Goal: Navigation & Orientation: Find specific page/section

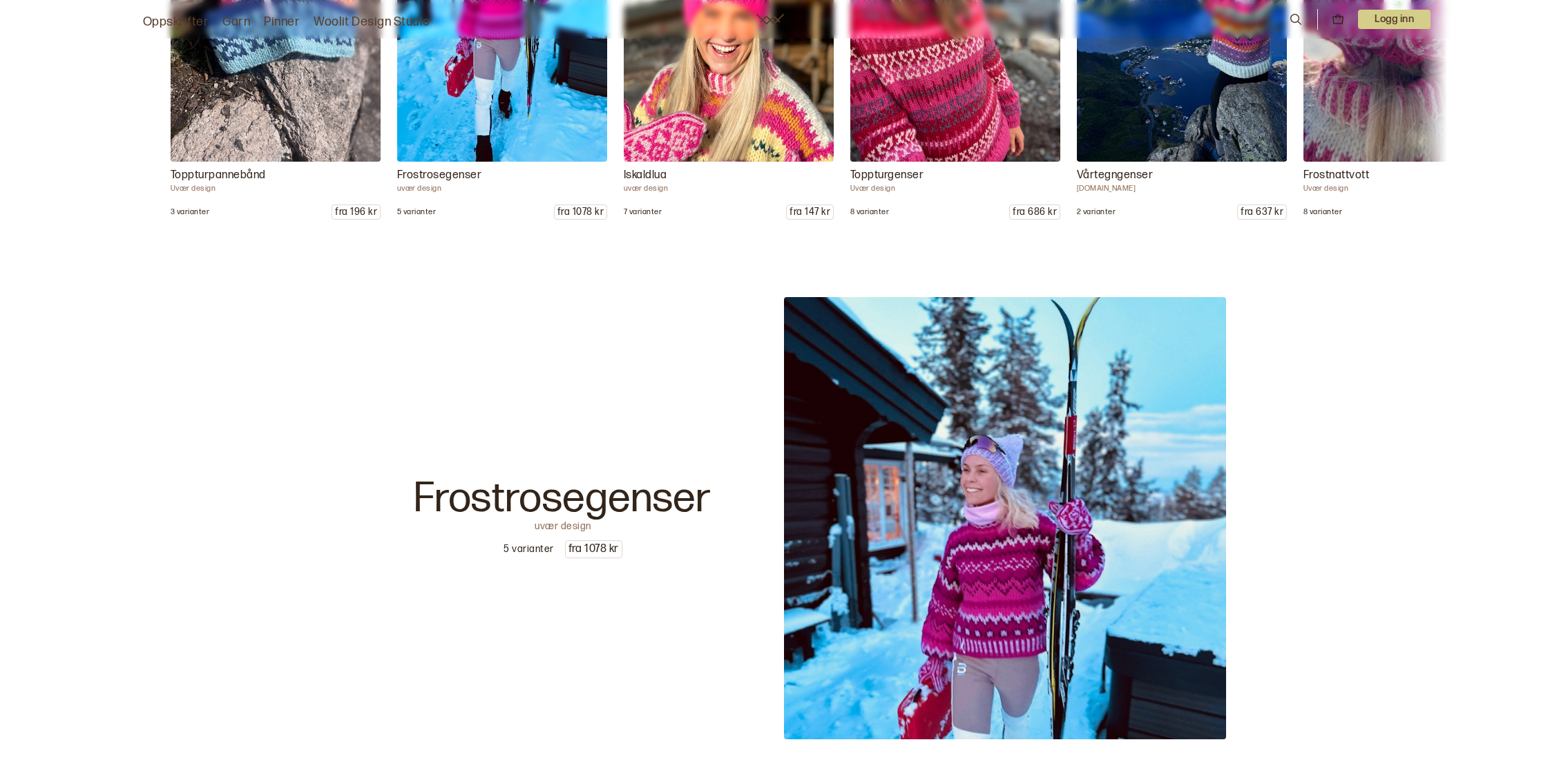
scroll to position [1884, 0]
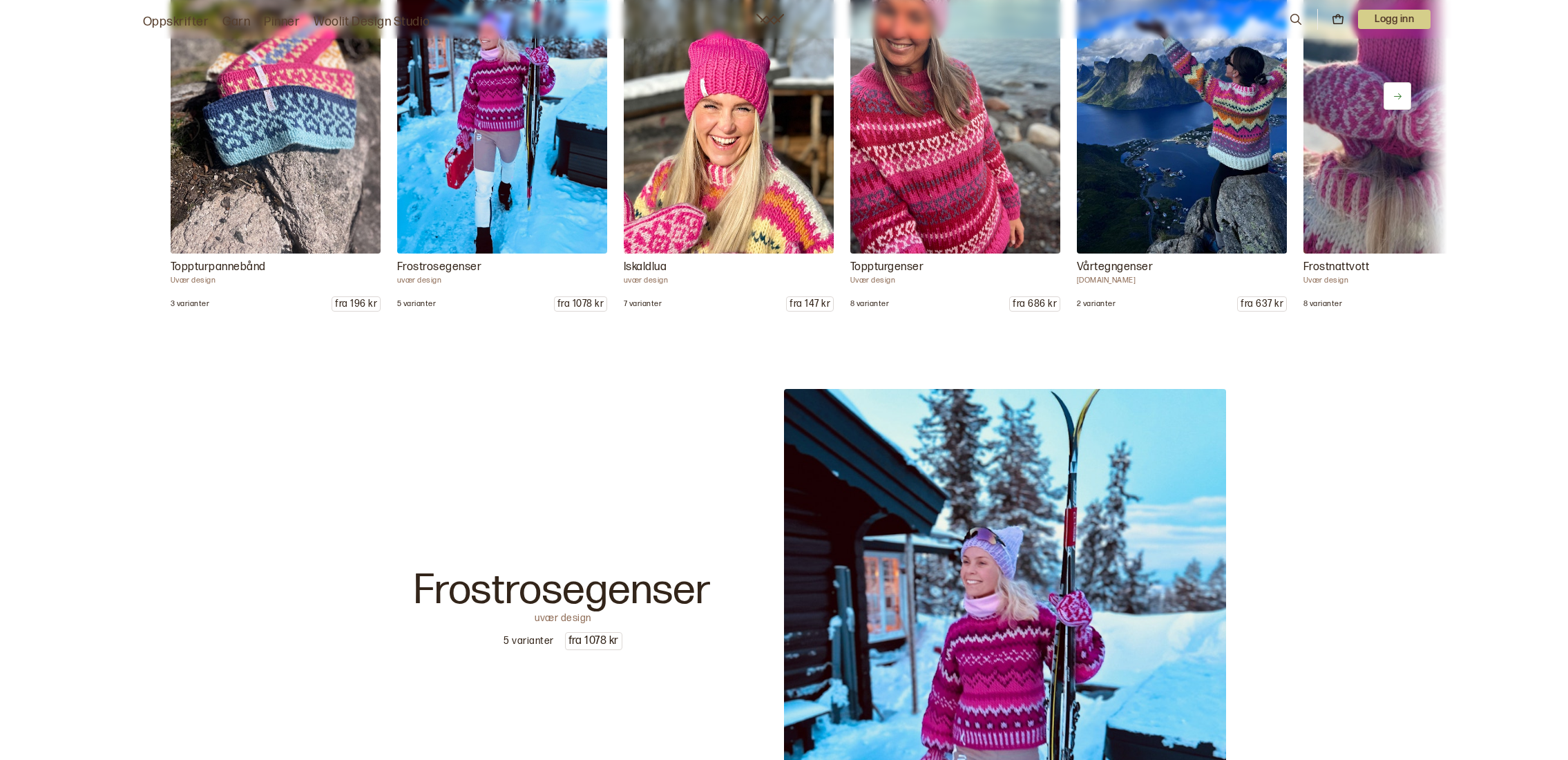
click at [919, 267] on p "Toppturgenser" at bounding box center [956, 267] width 210 height 16
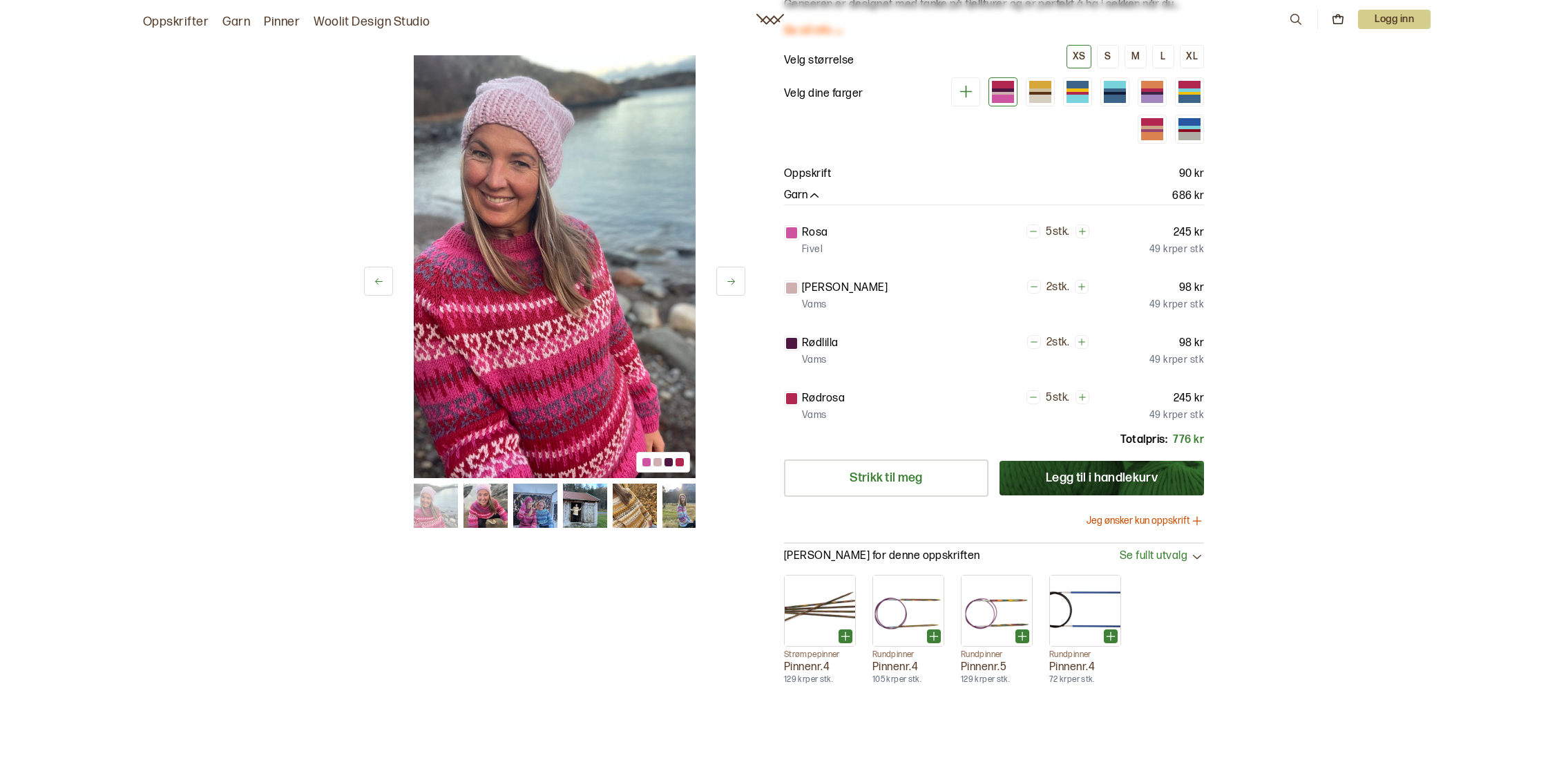
scroll to position [280, 0]
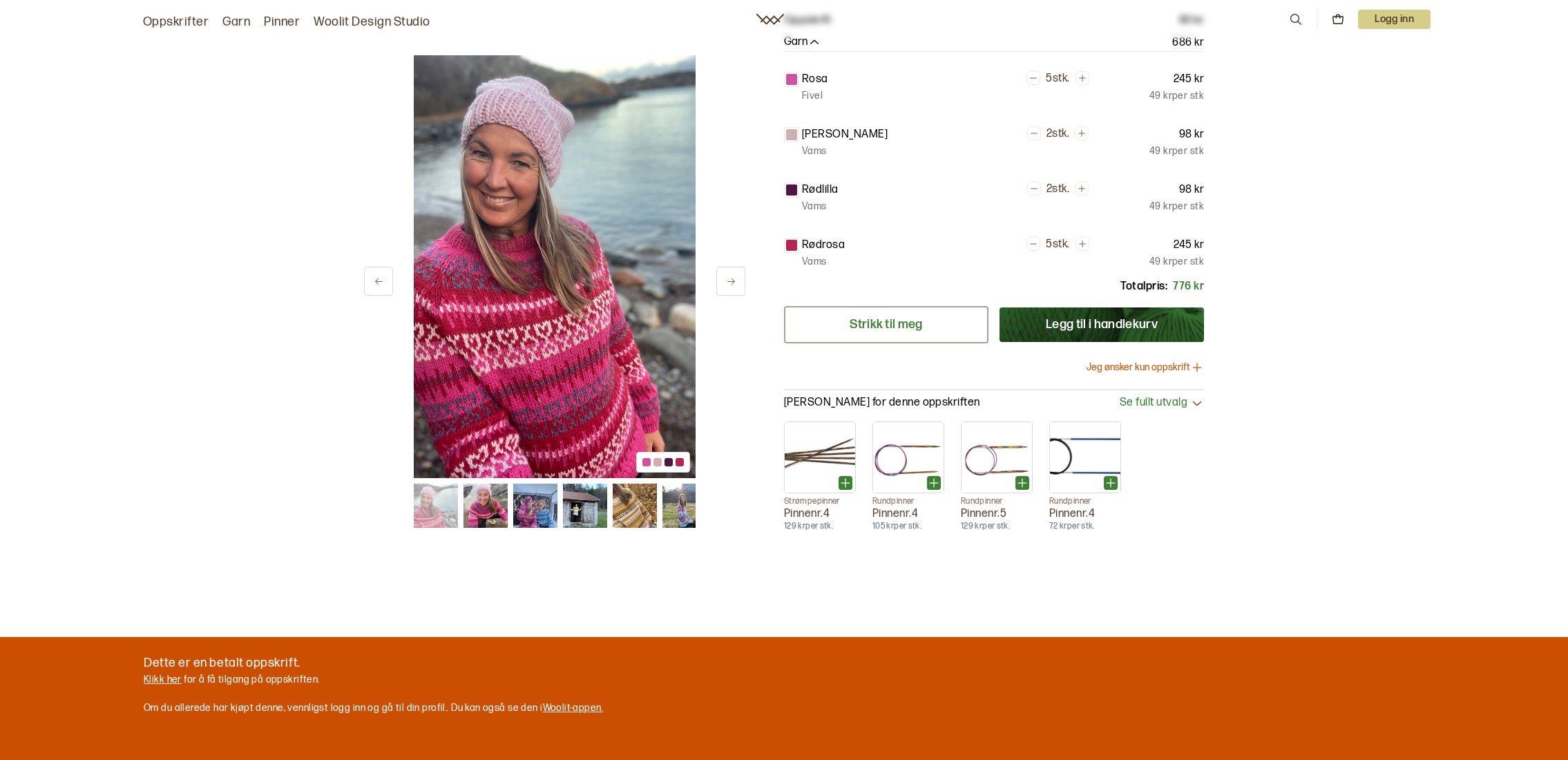
click at [881, 318] on link "Strikk til meg" at bounding box center [886, 325] width 205 height 37
click at [1272, 330] on div "1 av 23 1 av 23 Uvær design - Toppturgenser Toppturgenser Toppturgenseren er en…" at bounding box center [784, 257] width 1568 height 1018
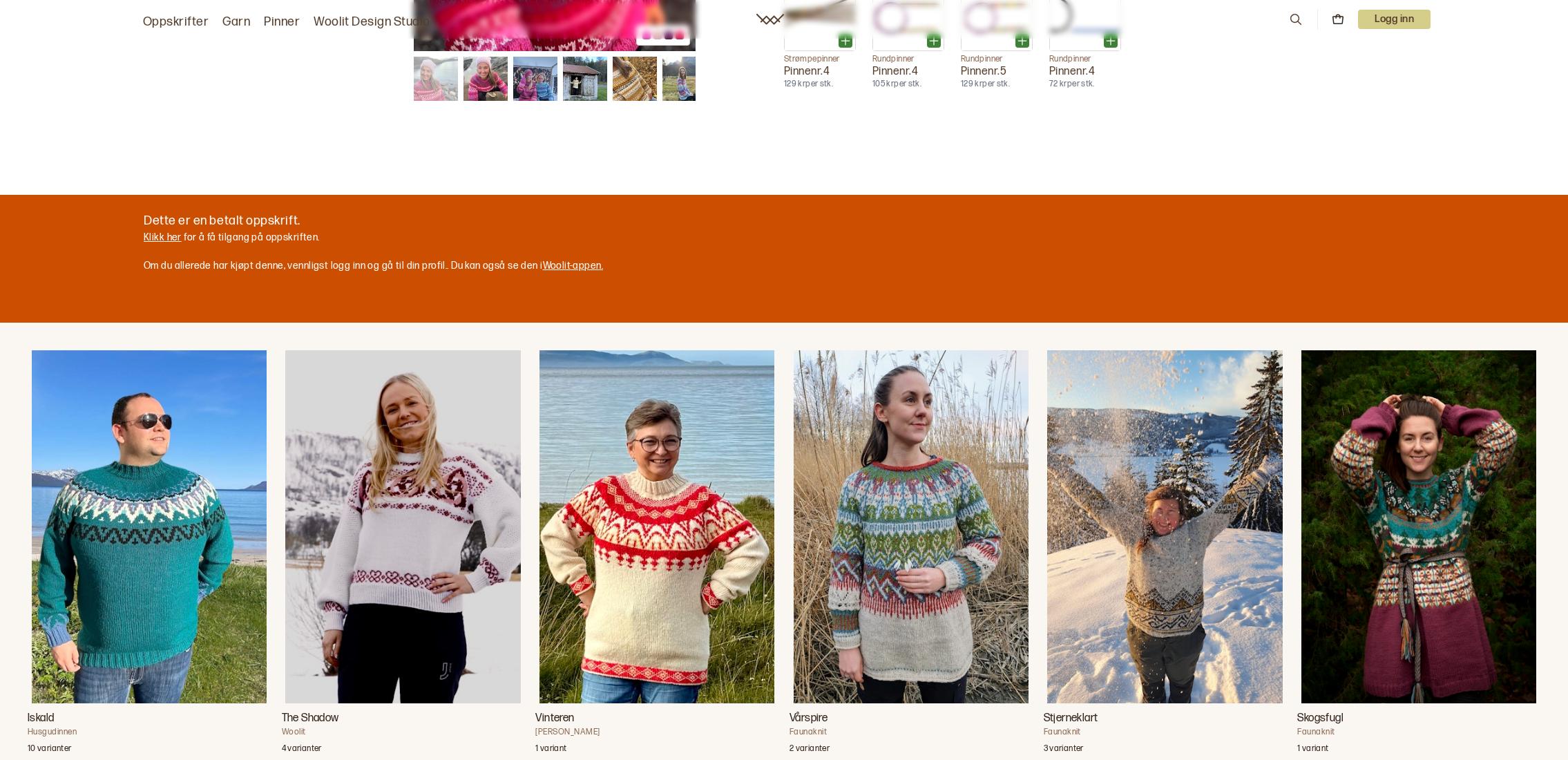
scroll to position [0, 0]
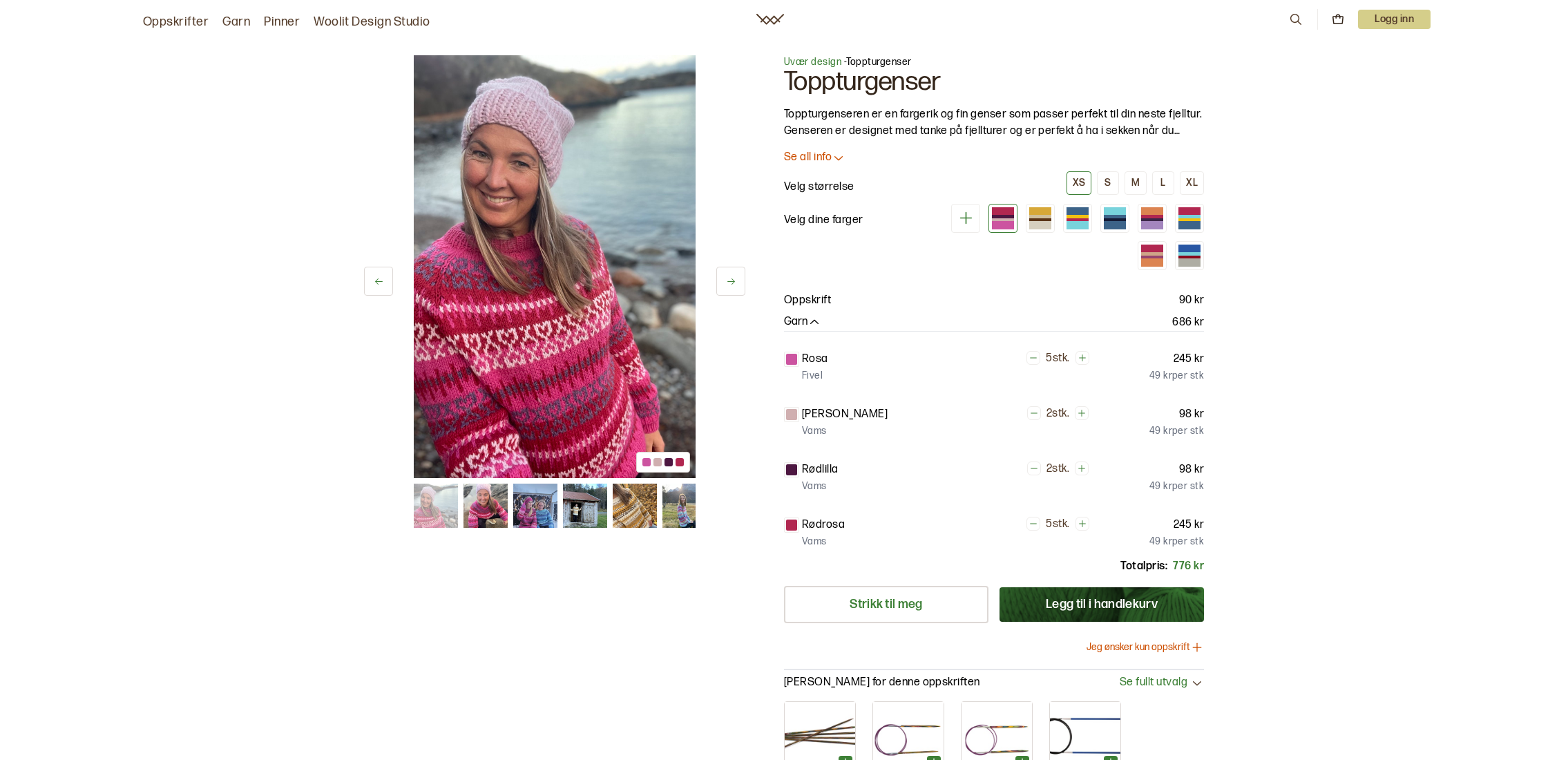
click at [771, 18] on icon at bounding box center [770, 19] width 28 height 11
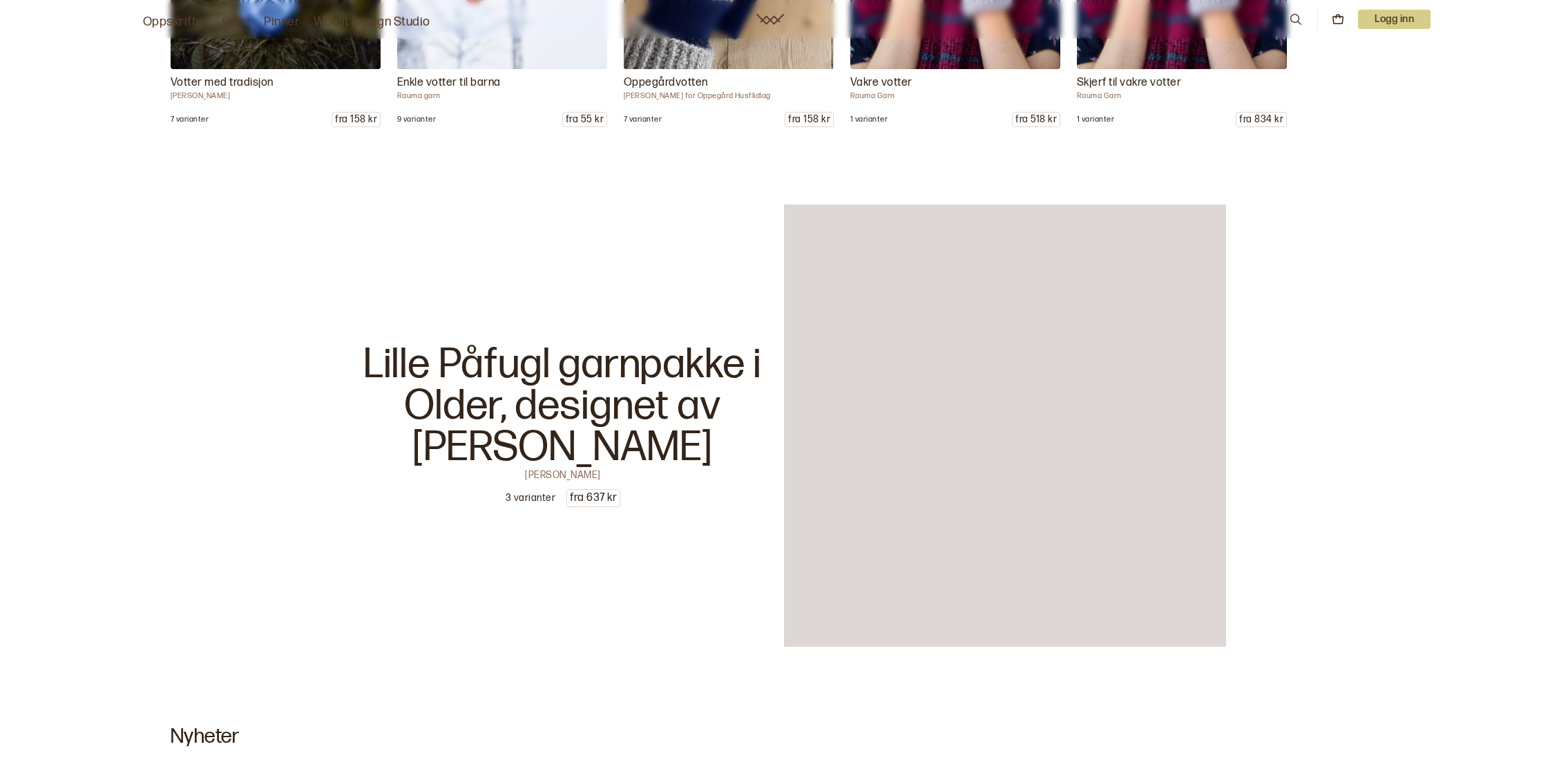
scroll to position [23196, 0]
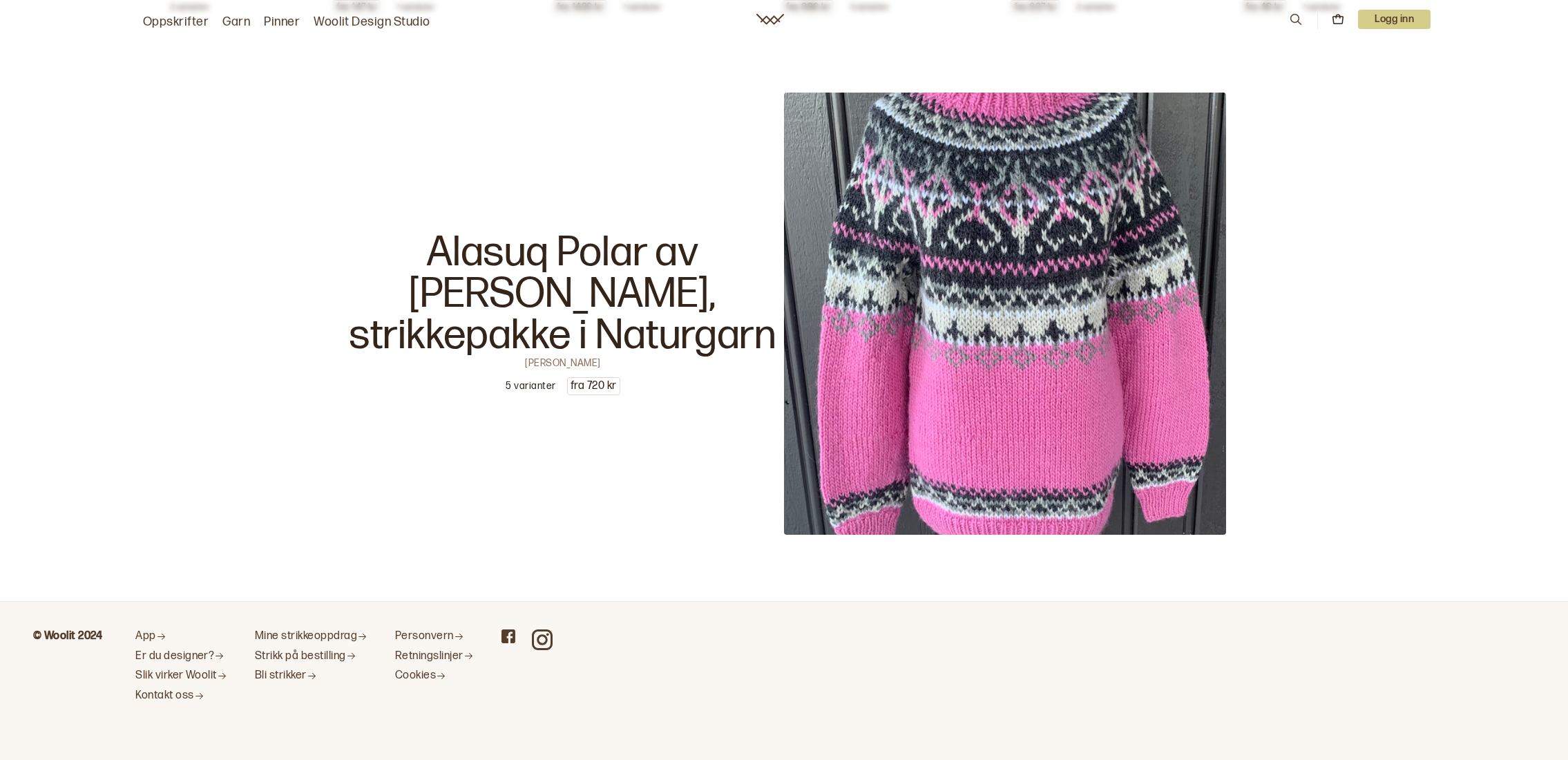
click at [768, 23] on icon at bounding box center [770, 19] width 28 height 11
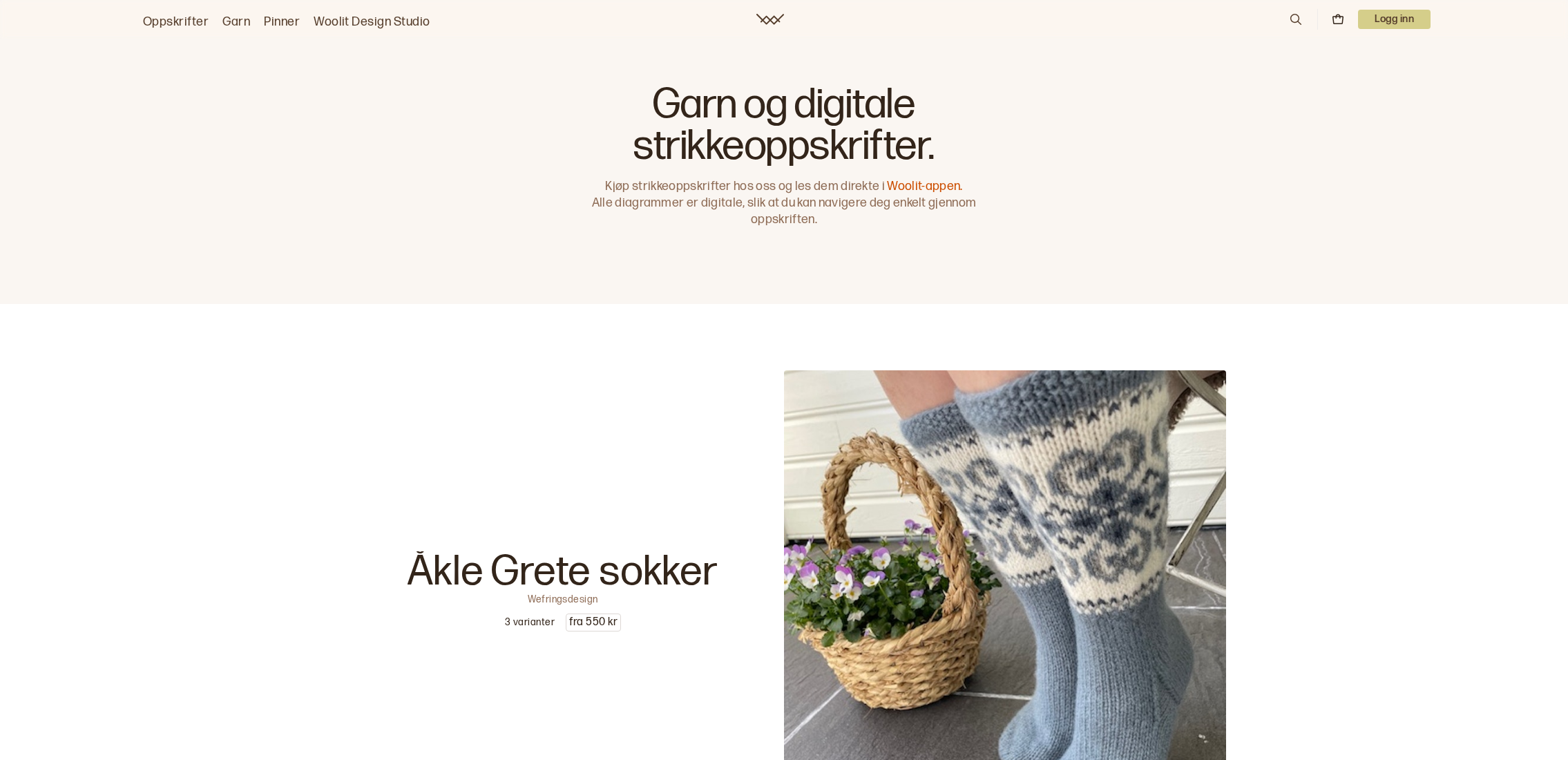
click at [1393, 20] on p "Logg inn" at bounding box center [1394, 19] width 72 height 19
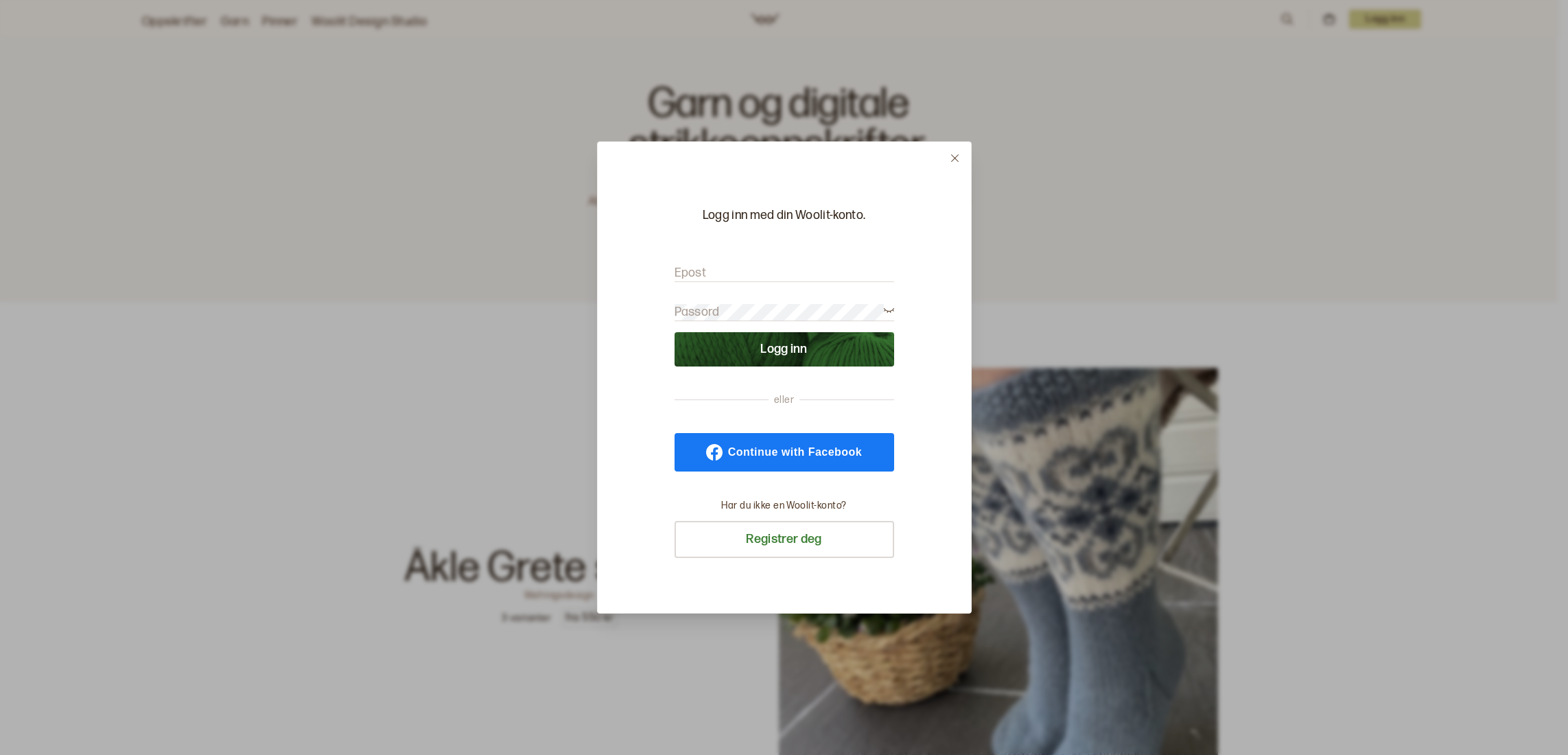
click at [1356, 106] on div at bounding box center [784, 378] width 1568 height 755
click at [707, 274] on input "Epost" at bounding box center [784, 274] width 220 height 17
type input "[EMAIL_ADDRESS][DOMAIN_NAME]"
click at [674, 332] on button "Logg inn" at bounding box center [784, 349] width 220 height 34
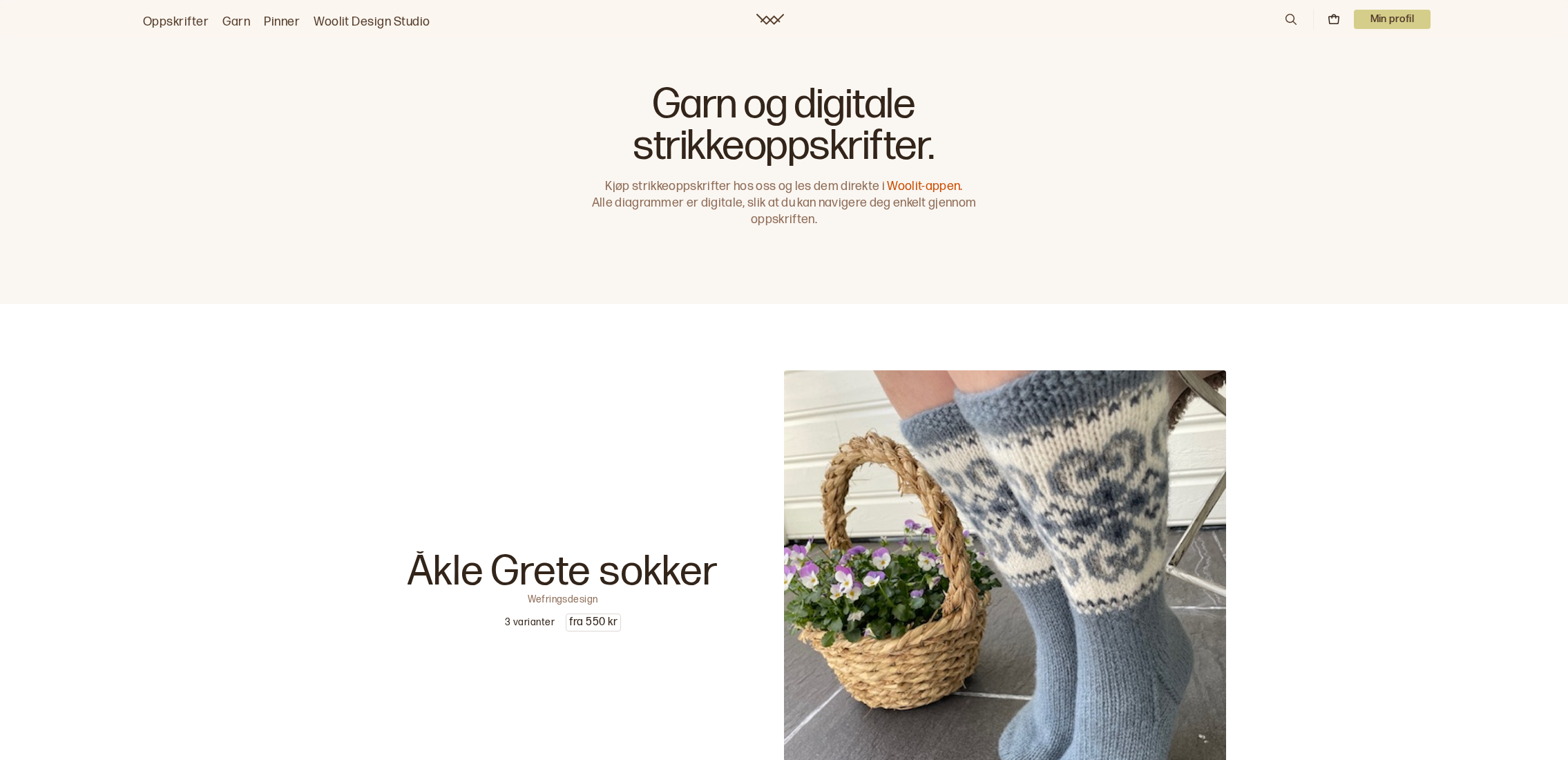
click at [1378, 21] on p "Min profil" at bounding box center [1393, 19] width 77 height 19
click at [1376, 49] on div "Profil" at bounding box center [1375, 56] width 109 height 28
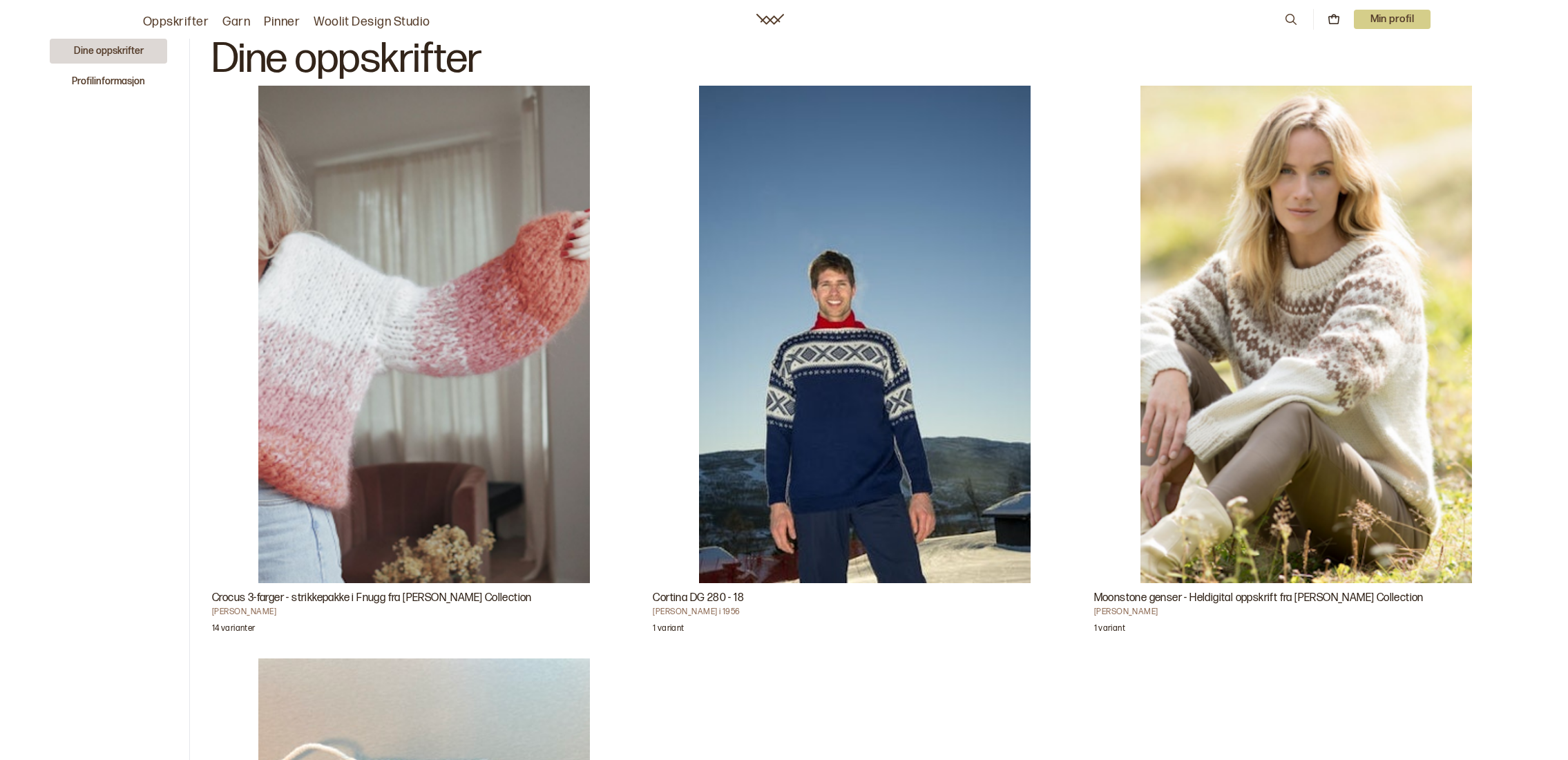
click at [1388, 19] on p "Min profil" at bounding box center [1393, 19] width 77 height 19
click at [238, 19] on link "Garn" at bounding box center [236, 21] width 28 height 19
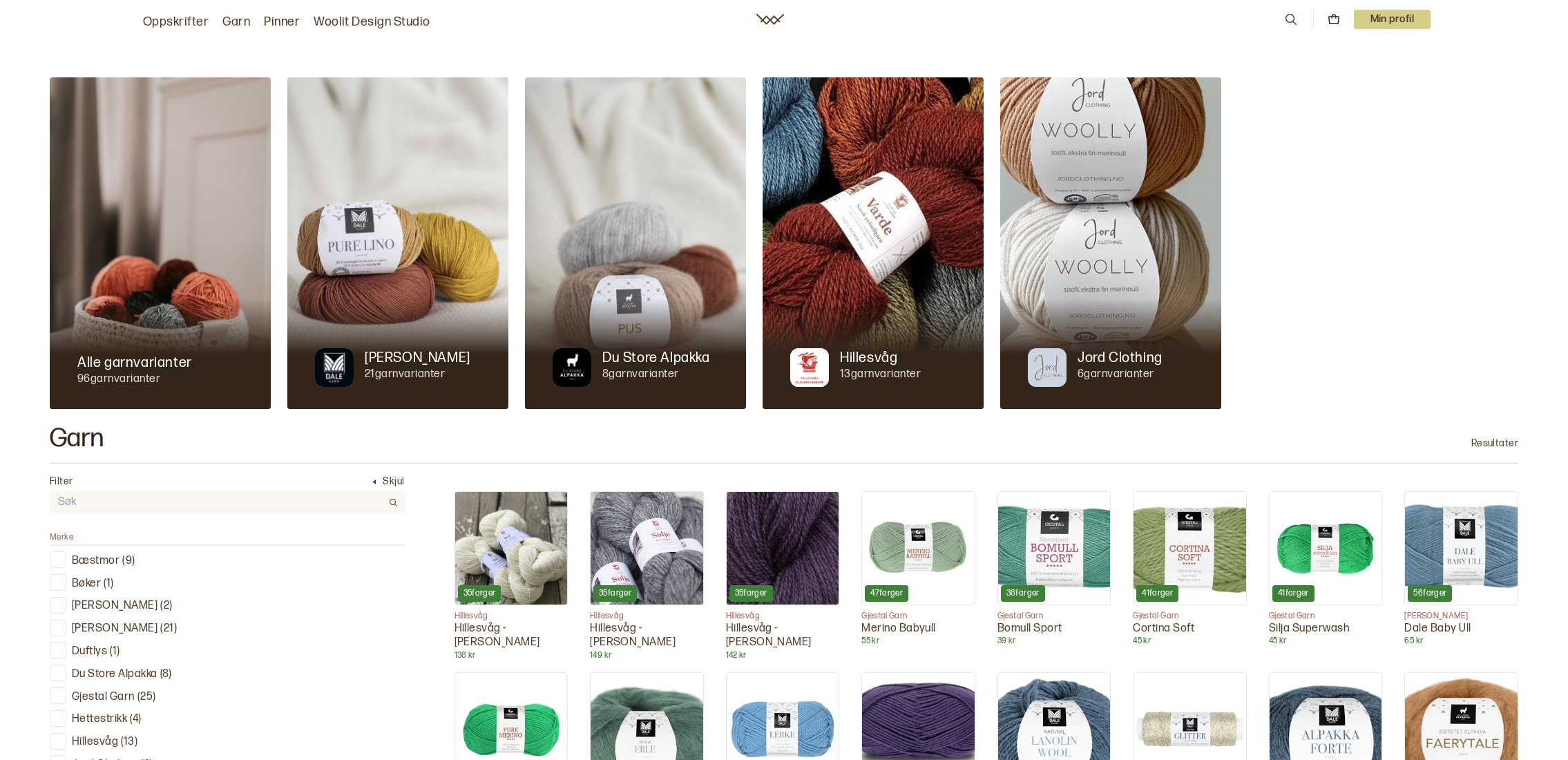
scroll to position [9, 0]
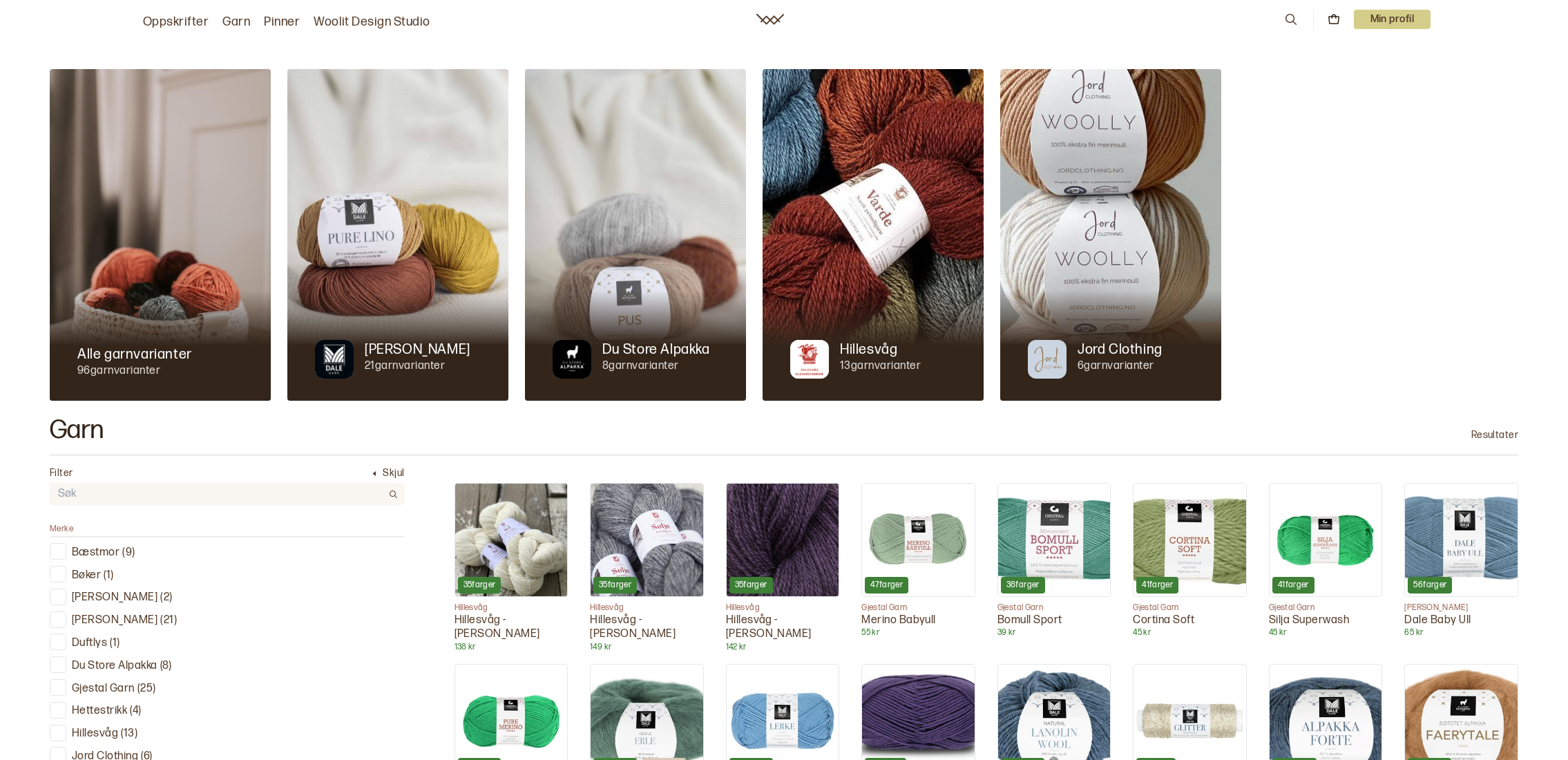
click at [149, 23] on link "Oppskrifter" at bounding box center [176, 21] width 66 height 19
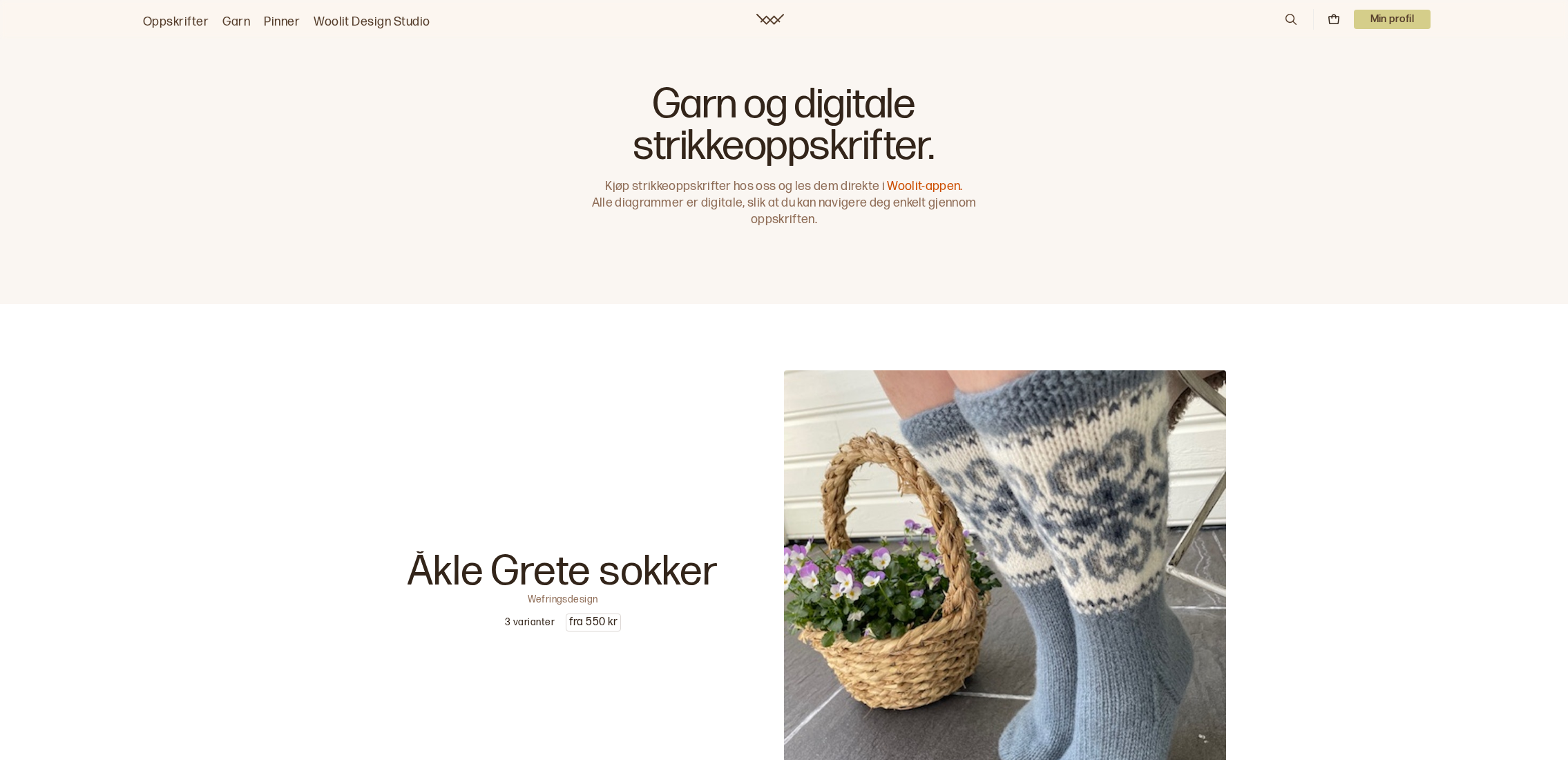
click at [324, 20] on link "Woolit Design Studio" at bounding box center [371, 21] width 117 height 19
